Goal: Information Seeking & Learning: Learn about a topic

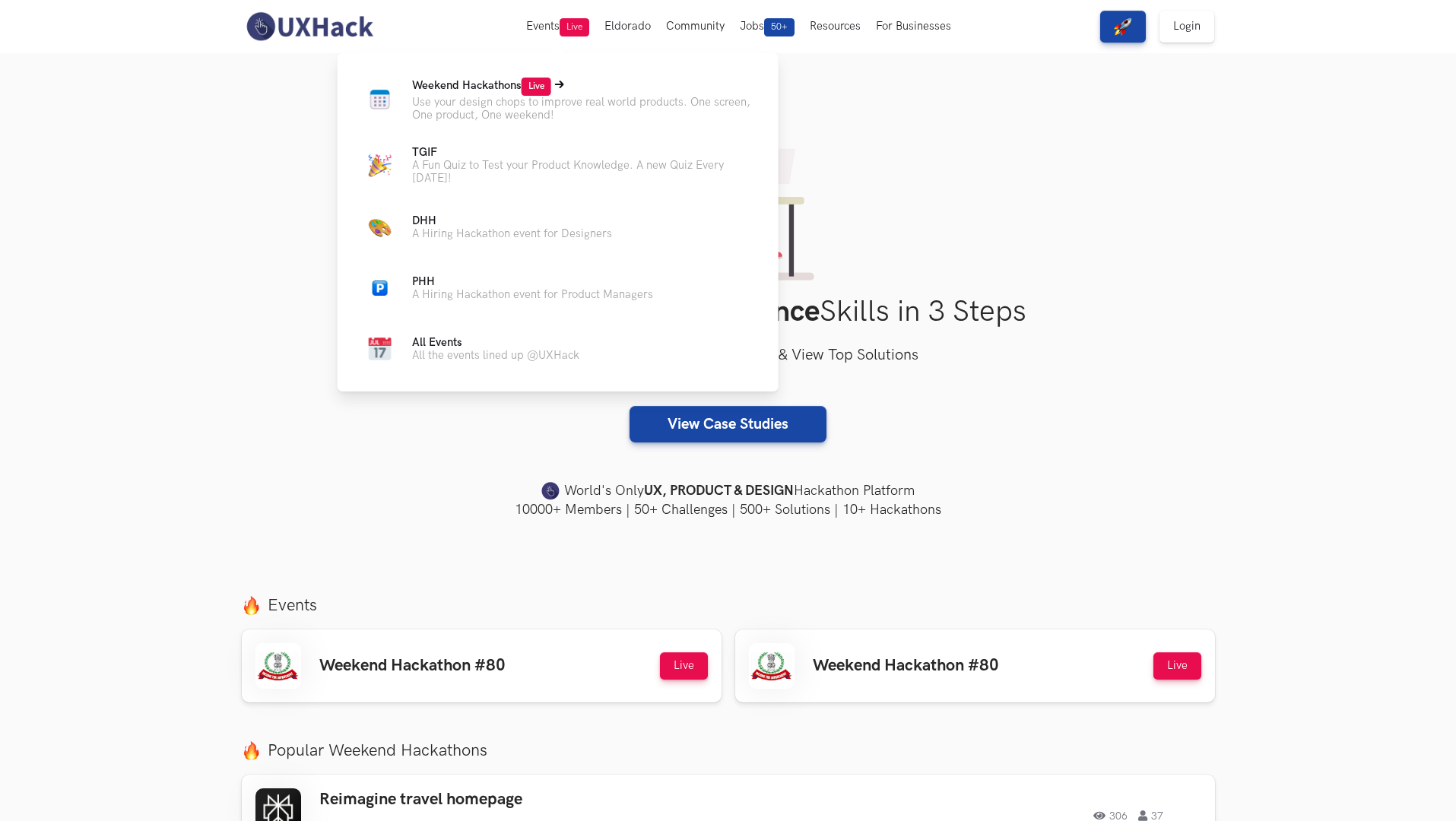
click at [538, 87] on span "Live" at bounding box center [536, 87] width 29 height 19
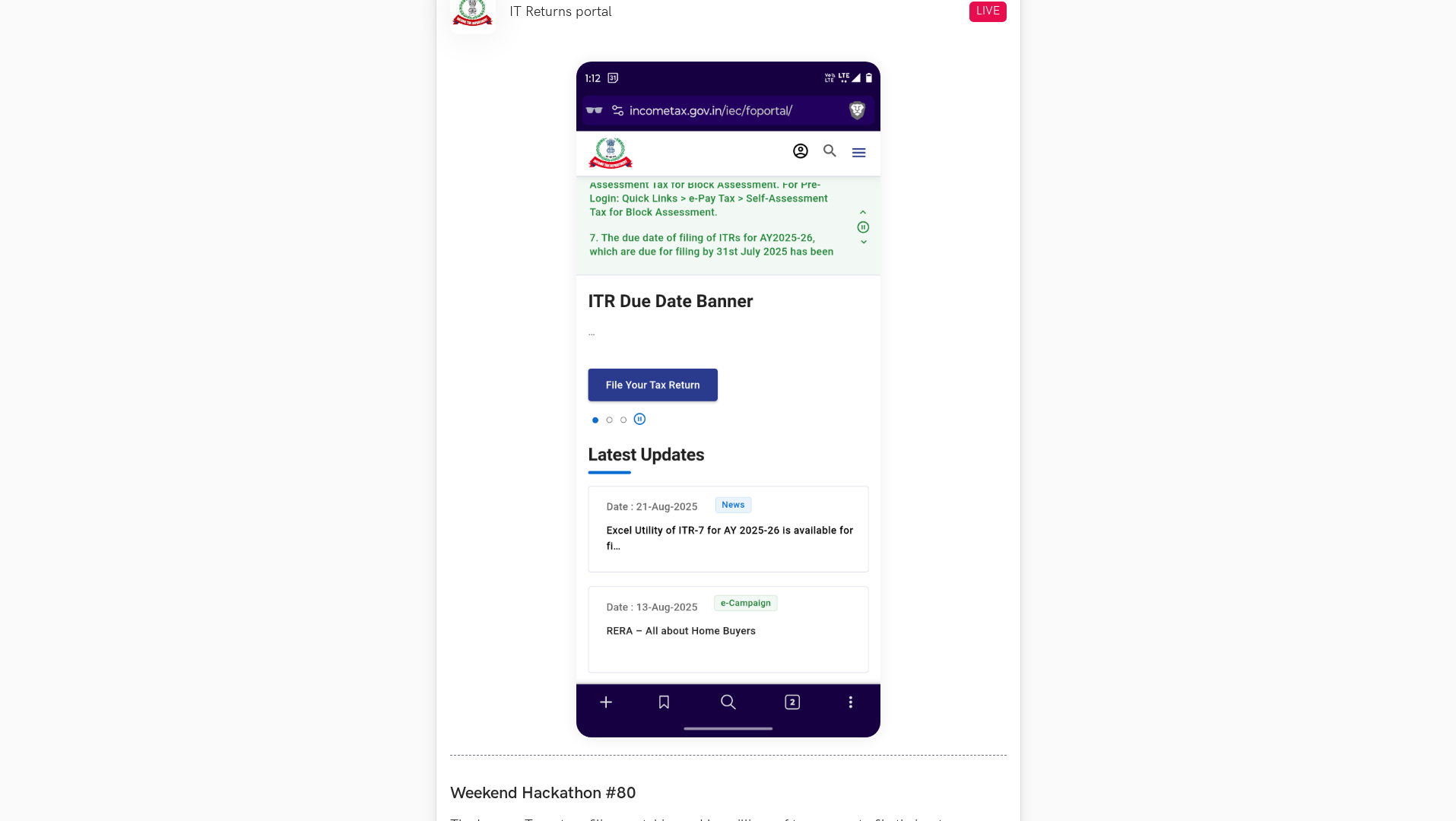
scroll to position [1170, 0]
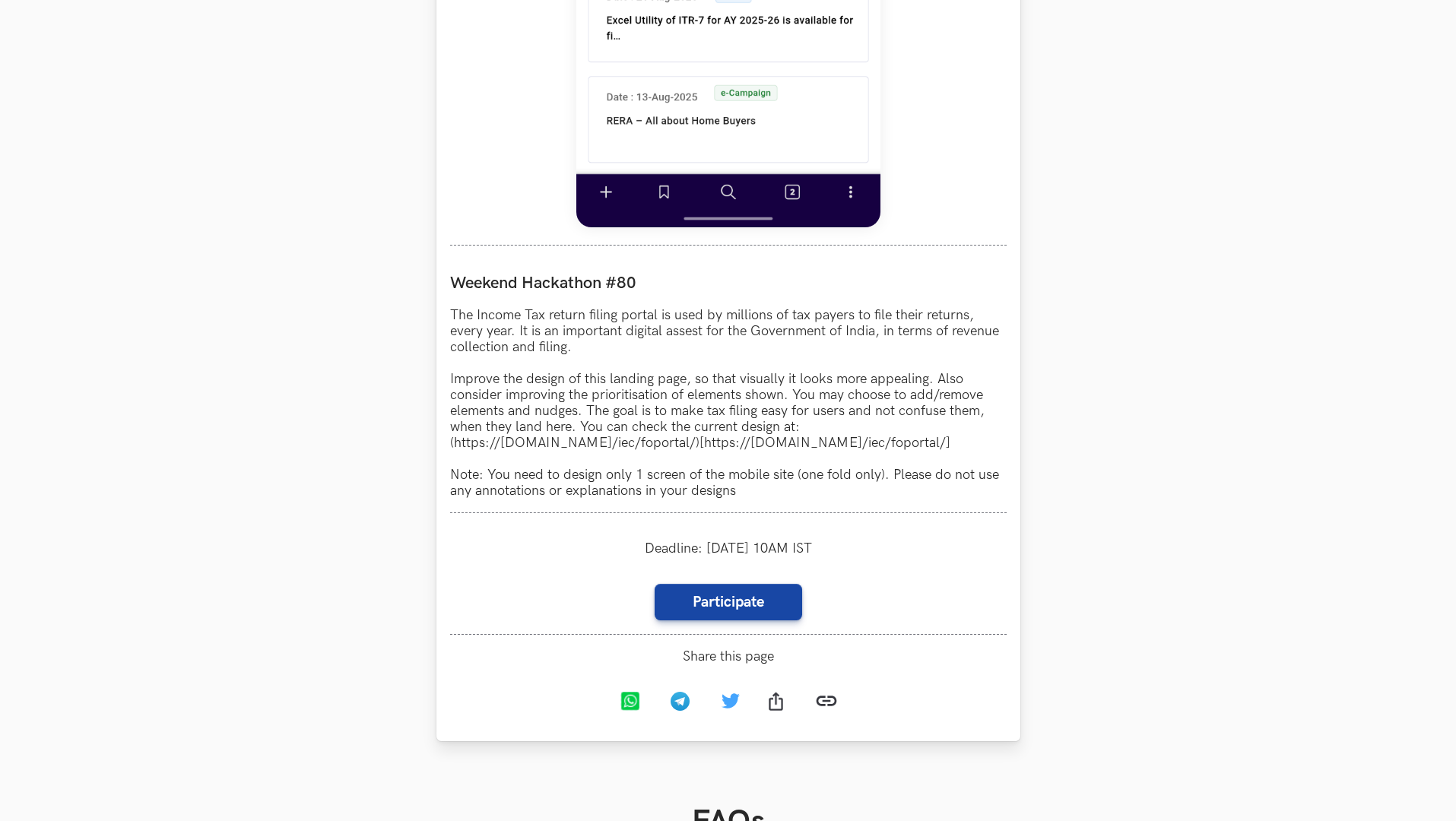
click at [572, 432] on p "The Income Tax return filing portal is used by millions of tax payers to file t…" at bounding box center [728, 402] width 556 height 191
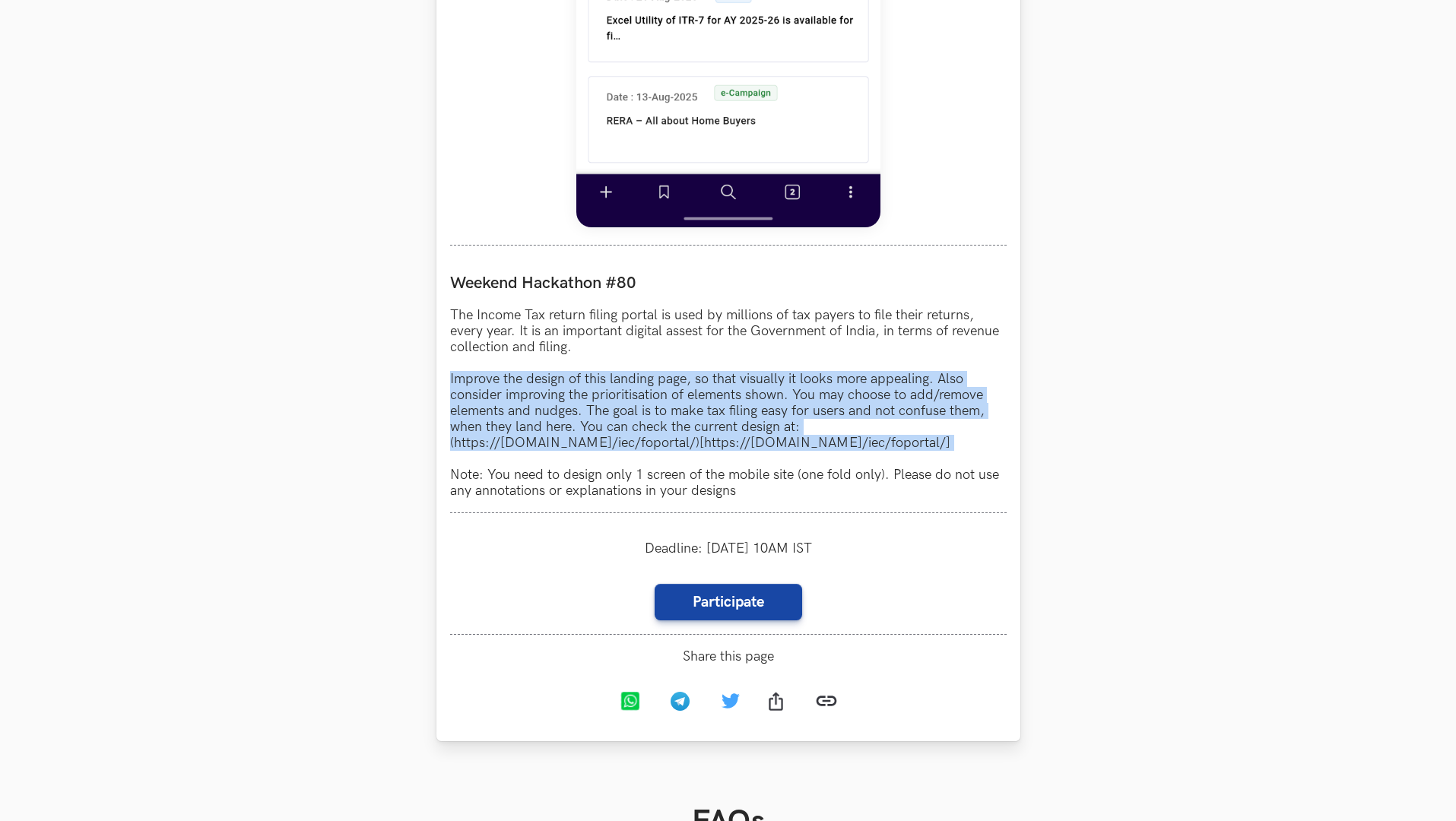
click at [572, 432] on p "The Income Tax return filing portal is used by millions of tax payers to file t…" at bounding box center [728, 402] width 556 height 191
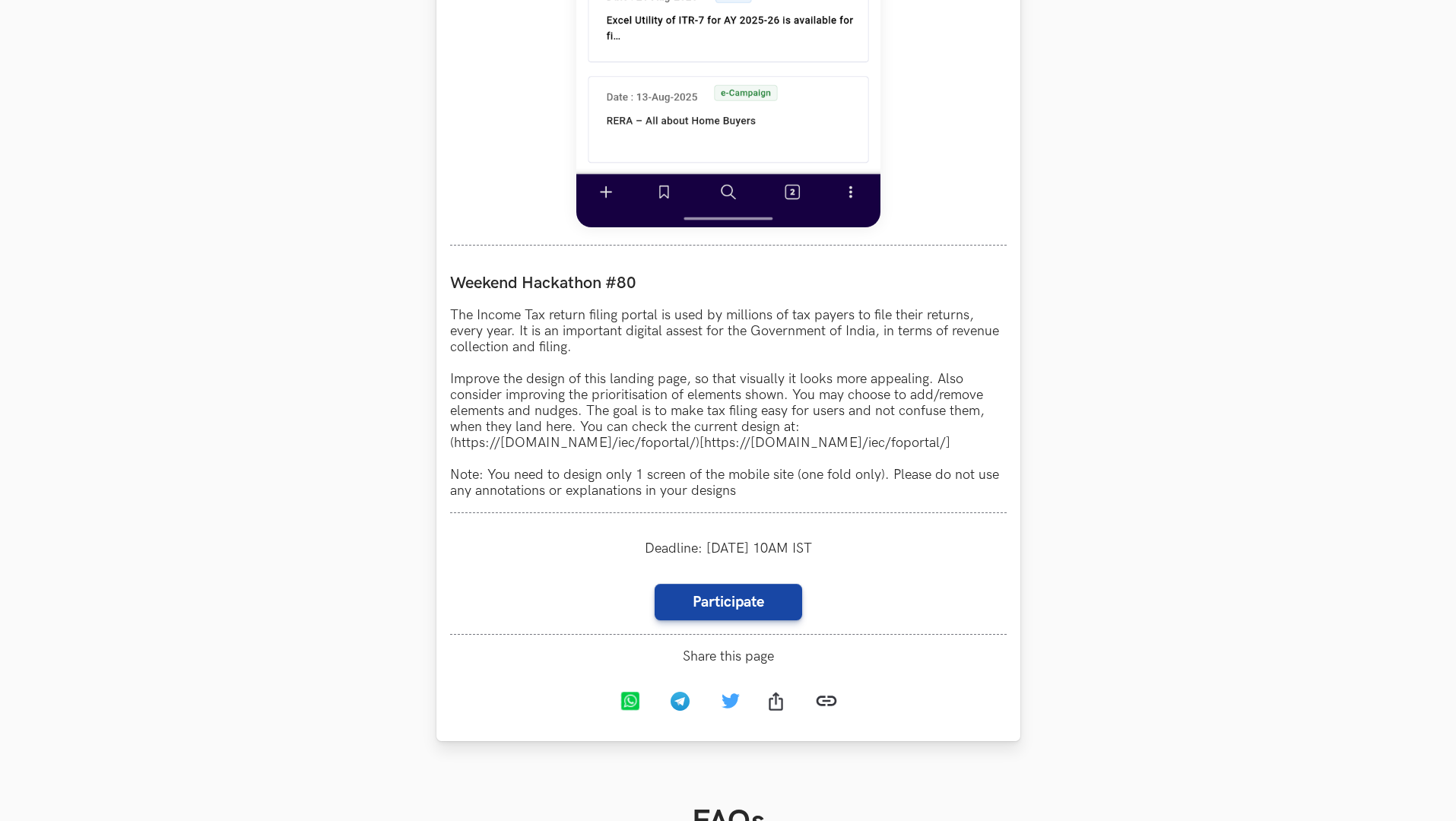
drag, startPoint x: 723, startPoint y: 438, endPoint x: 875, endPoint y: 431, distance: 152.2
click at [875, 431] on p "The Income Tax return filing portal is used by millions of tax payers to file t…" at bounding box center [728, 402] width 556 height 191
drag, startPoint x: 719, startPoint y: 443, endPoint x: 453, endPoint y: 436, distance: 266.1
click at [453, 436] on p "The Income Tax return filing portal is used by millions of tax payers to file t…" at bounding box center [728, 402] width 556 height 191
copy p "[URL][DOMAIN_NAME])"
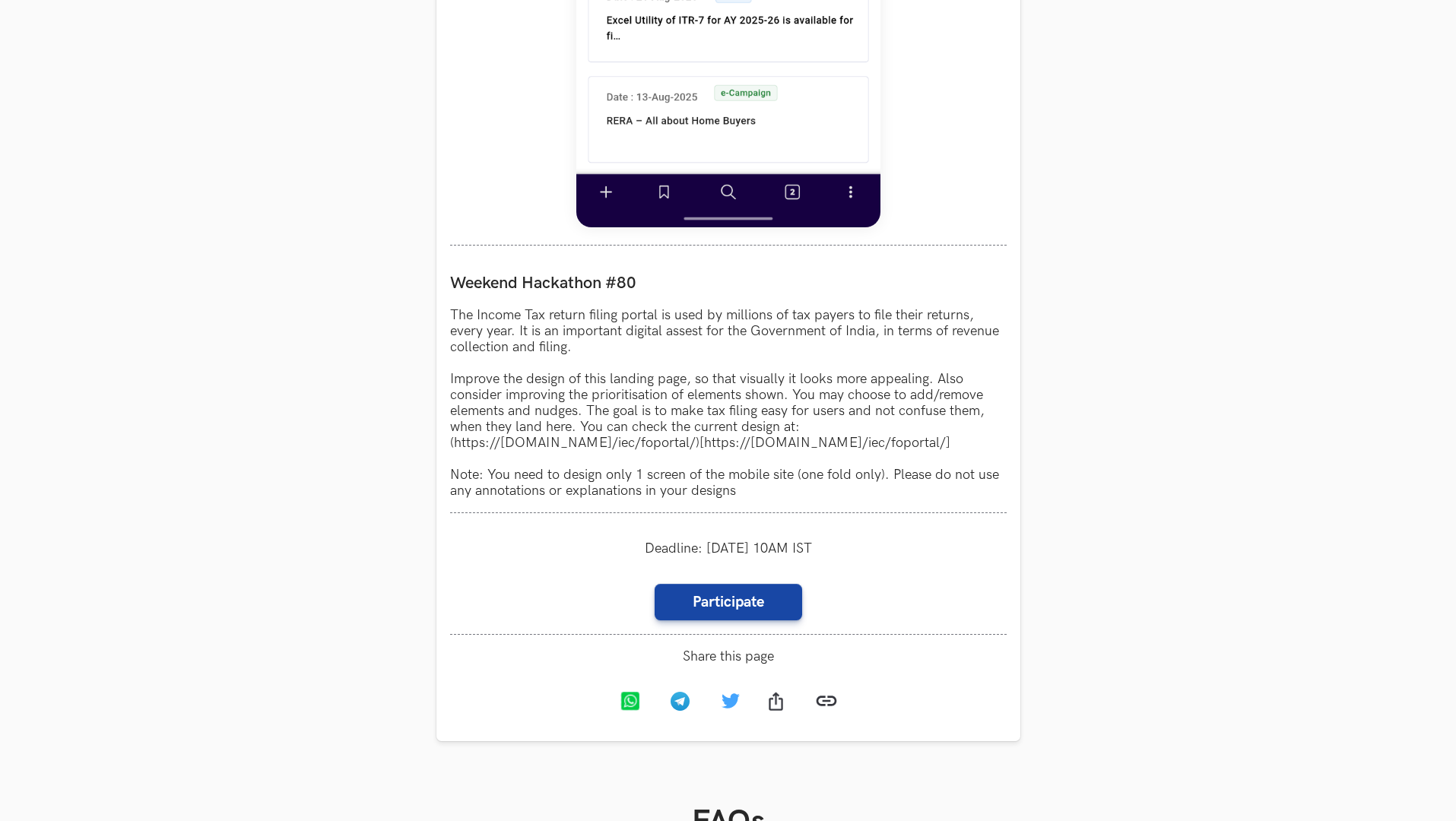
click at [1119, 170] on section "Weekend Hackathons One screen, one product, one weekend Use your design chops t…" at bounding box center [728, 127] width 1456 height 2488
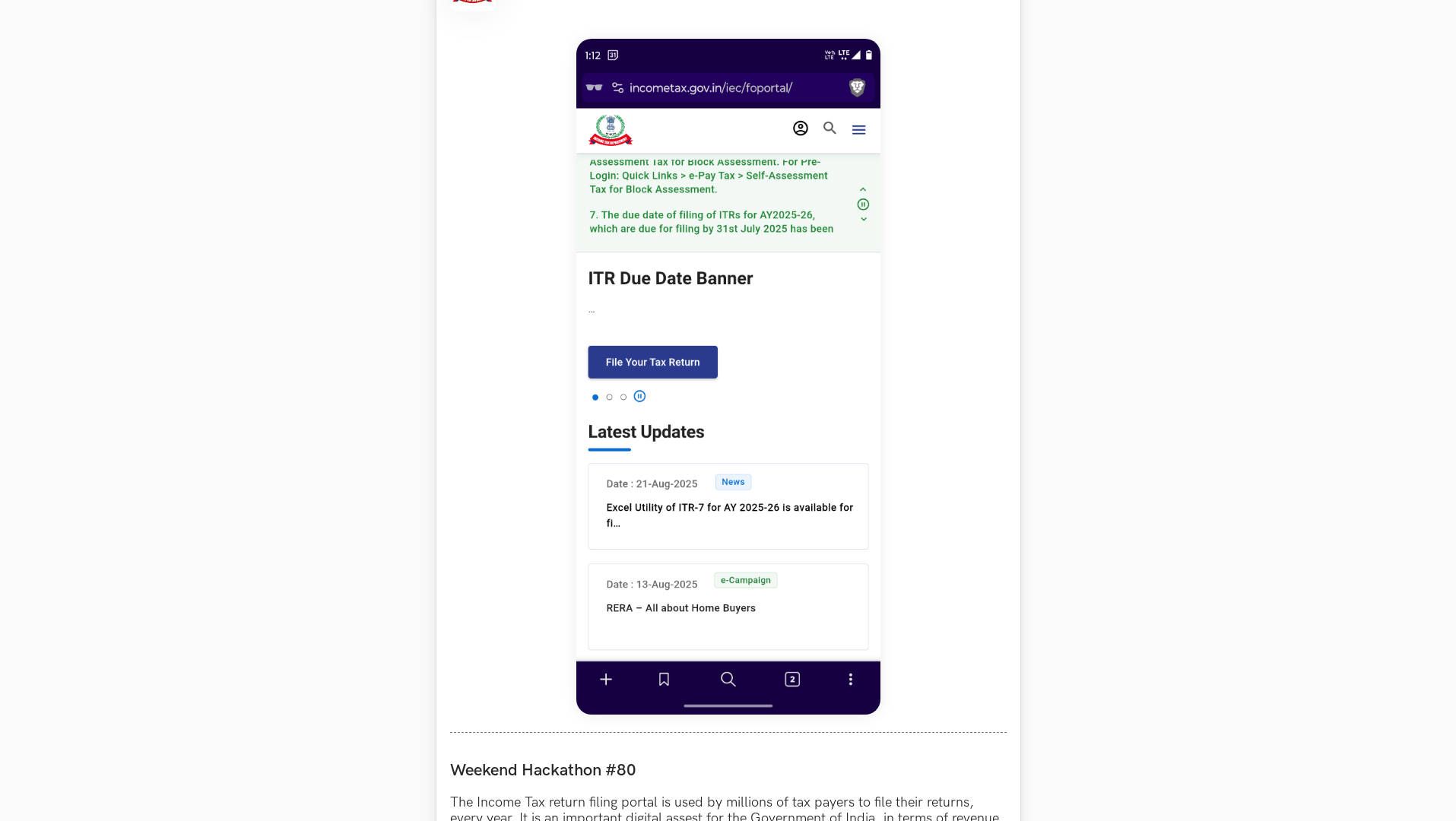
scroll to position [968, 0]
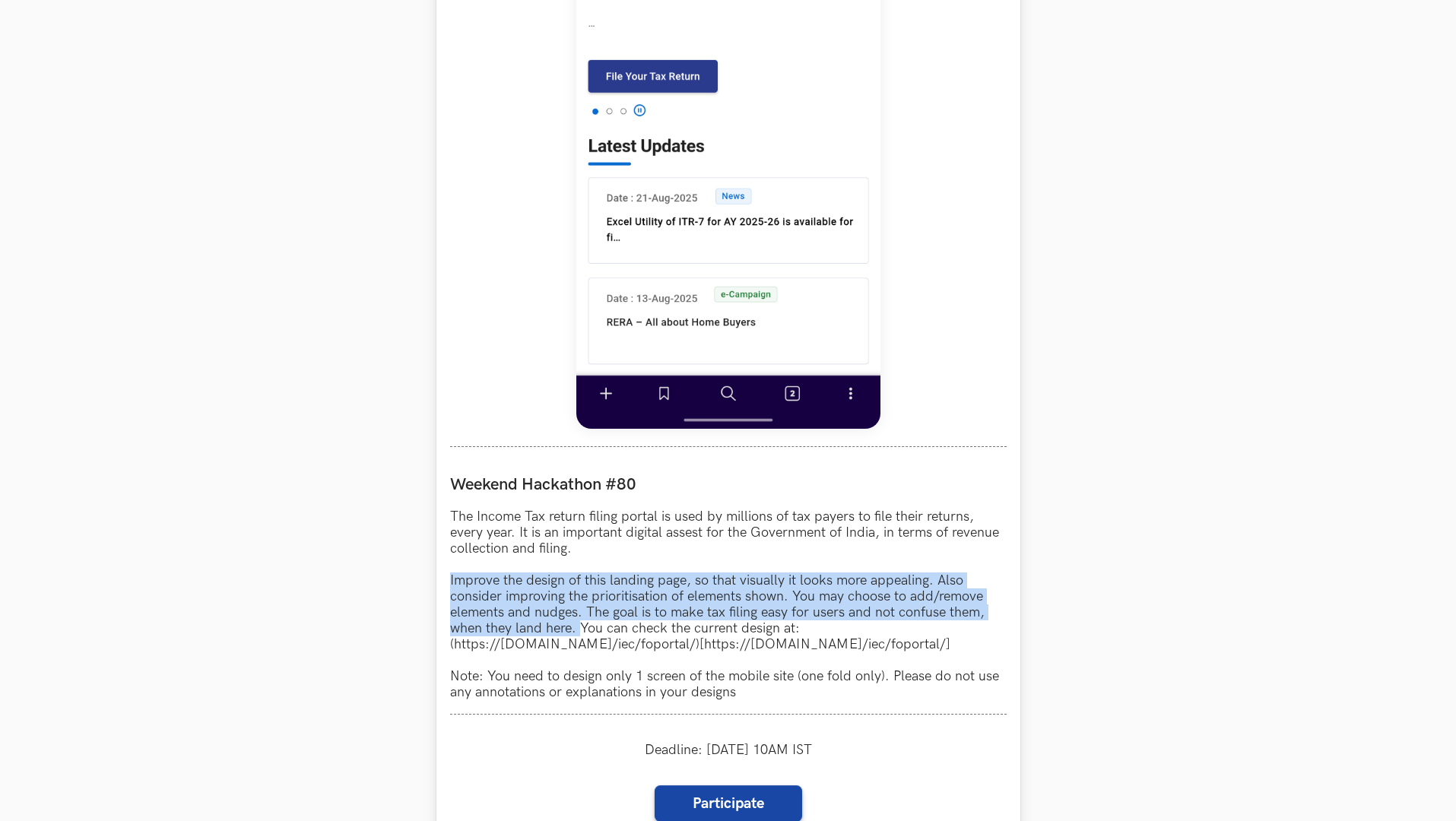
drag, startPoint x: 449, startPoint y: 580, endPoint x: 580, endPoint y: 627, distance: 139.2
click at [580, 627] on p "The Income Tax return filing portal is used by millions of tax payers to file t…" at bounding box center [728, 604] width 556 height 191
copy p "Improve the design of this landing page, so that visually it looks more appeali…"
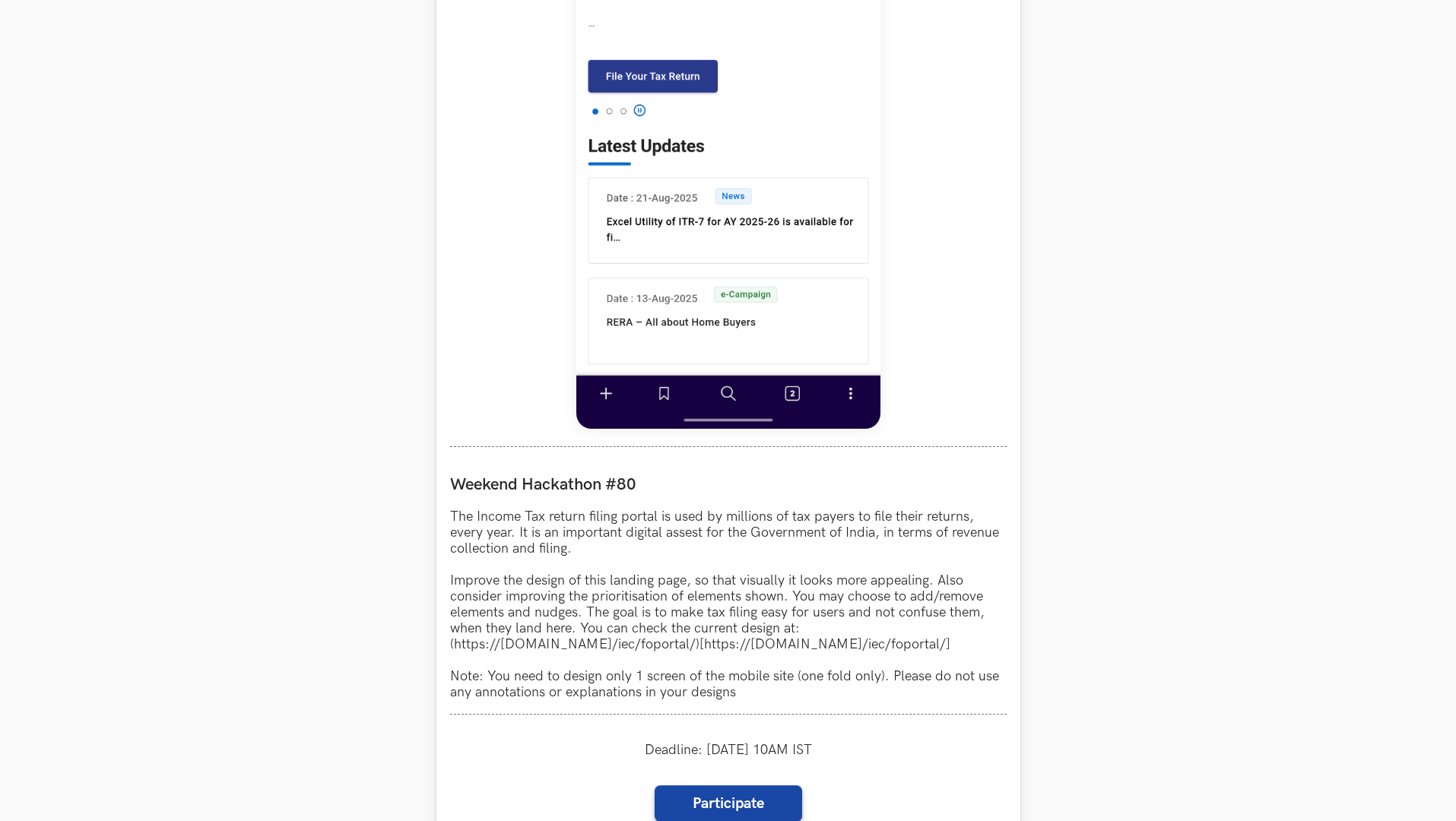
click at [509, 566] on p "The Income Tax return filing portal is used by millions of tax payers to file t…" at bounding box center [728, 604] width 556 height 191
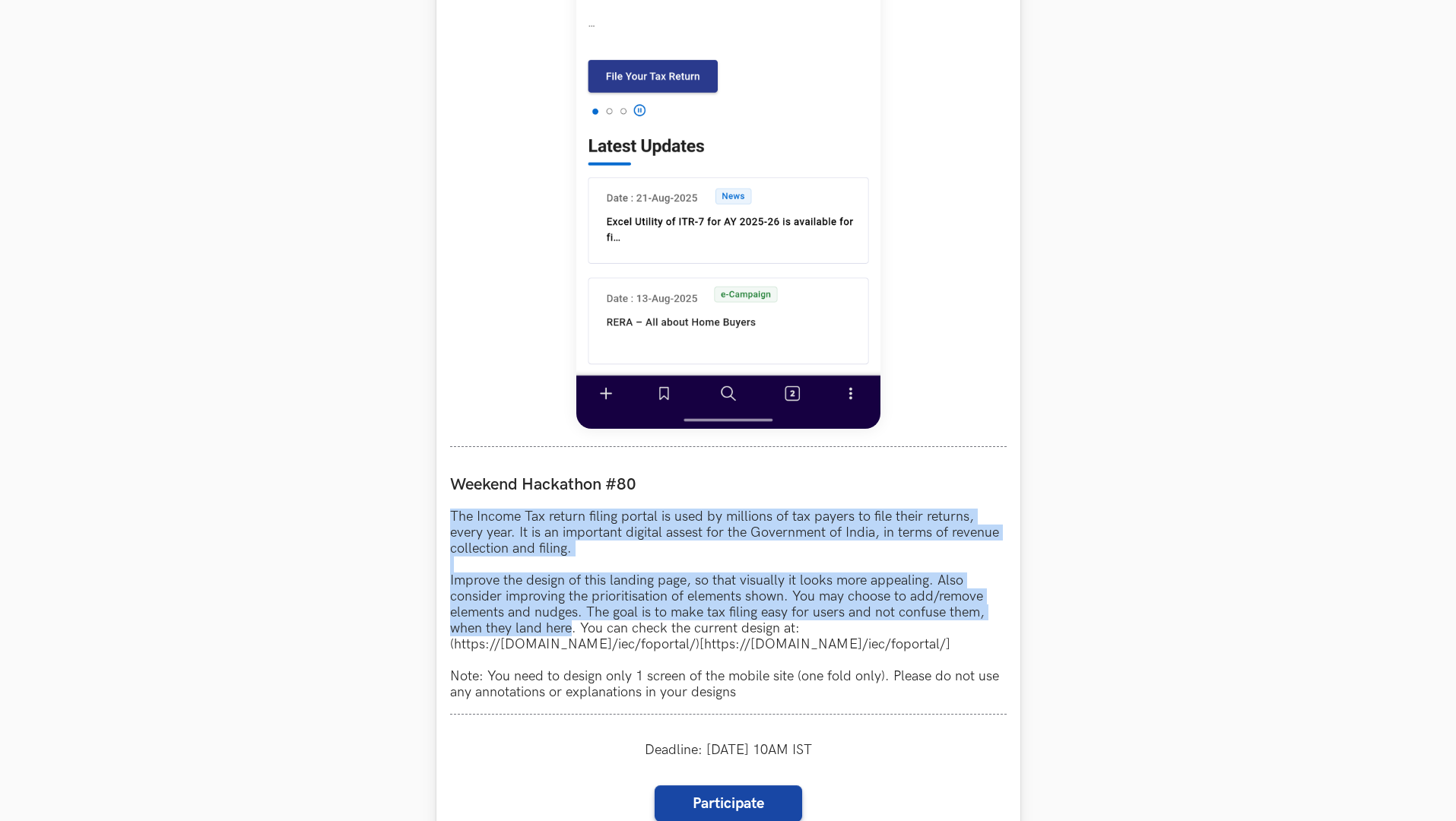
drag, startPoint x: 452, startPoint y: 515, endPoint x: 573, endPoint y: 629, distance: 166.2
click at [573, 629] on p "The Income Tax return filing portal is used by millions of tax payers to file t…" at bounding box center [728, 604] width 556 height 191
copy p "The Income Tax return filing portal is used by millions of tax payers to file t…"
